Goal: Task Accomplishment & Management: Complete application form

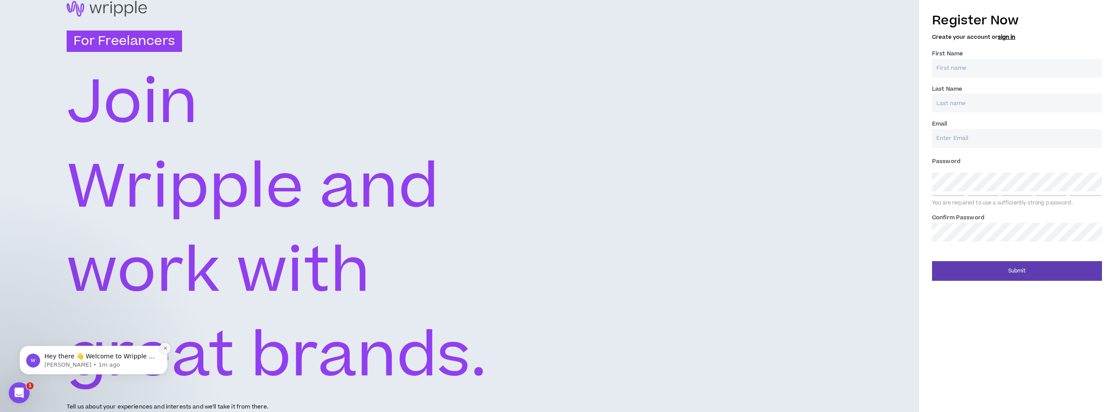
click at [169, 348] on button "Dismiss notification" at bounding box center [164, 347] width 11 height 11
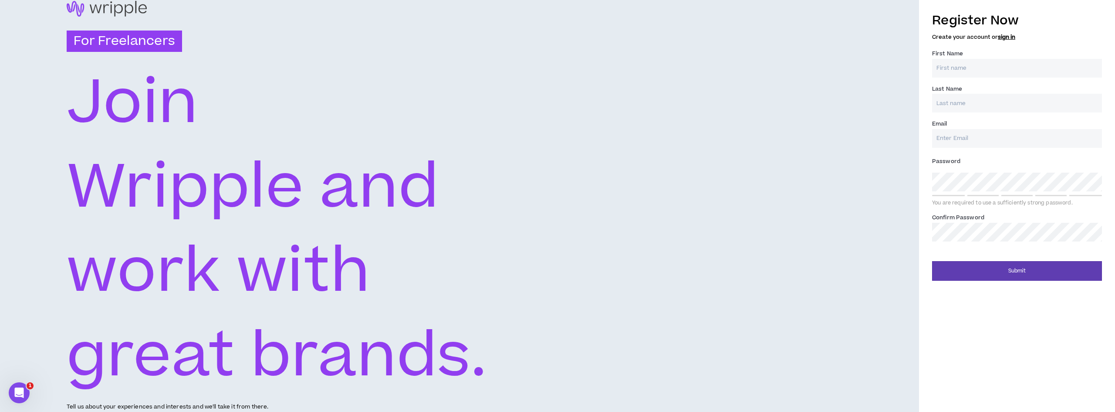
click at [951, 72] on input "First Name *" at bounding box center [1017, 68] width 170 height 19
type input "aditya"
type input "[PERSON_NAME]"
type input "[EMAIL_ADDRESS][DOMAIN_NAME]"
type input "[PERSON_NAME]"
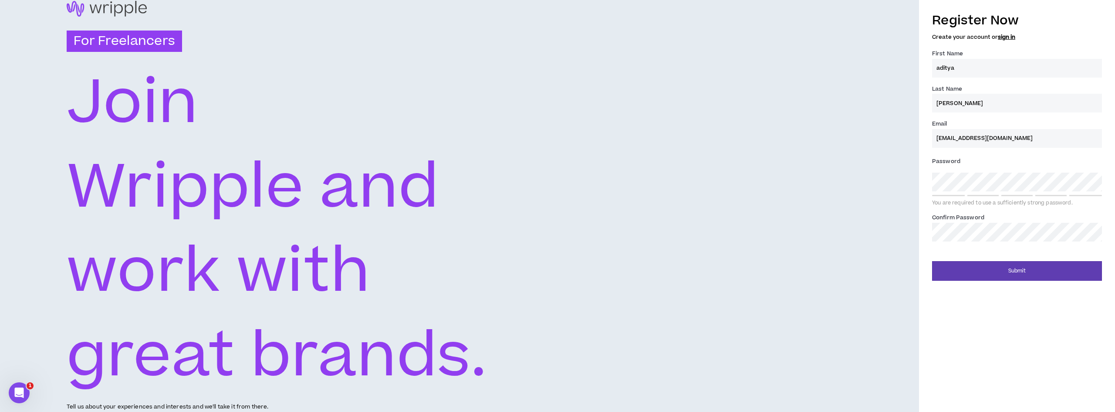
type input "[EMAIL_ADDRESS][DOMAIN_NAME]"
click at [1020, 266] on button "Submit" at bounding box center [1017, 271] width 170 height 20
